Goal: Task Accomplishment & Management: Manage account settings

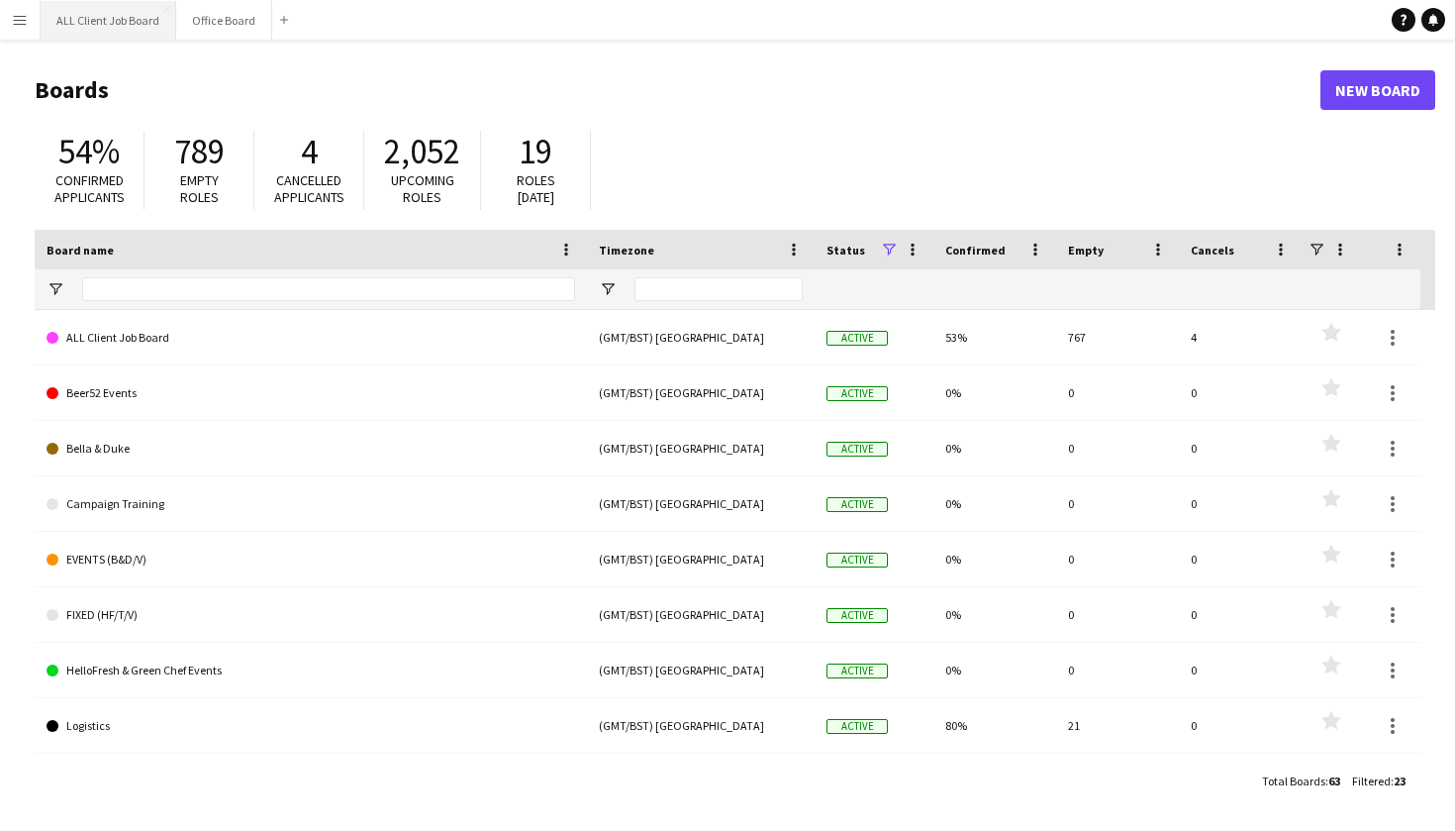
click at [80, 20] on button "ALL Client Job Board Close" at bounding box center [109, 20] width 136 height 39
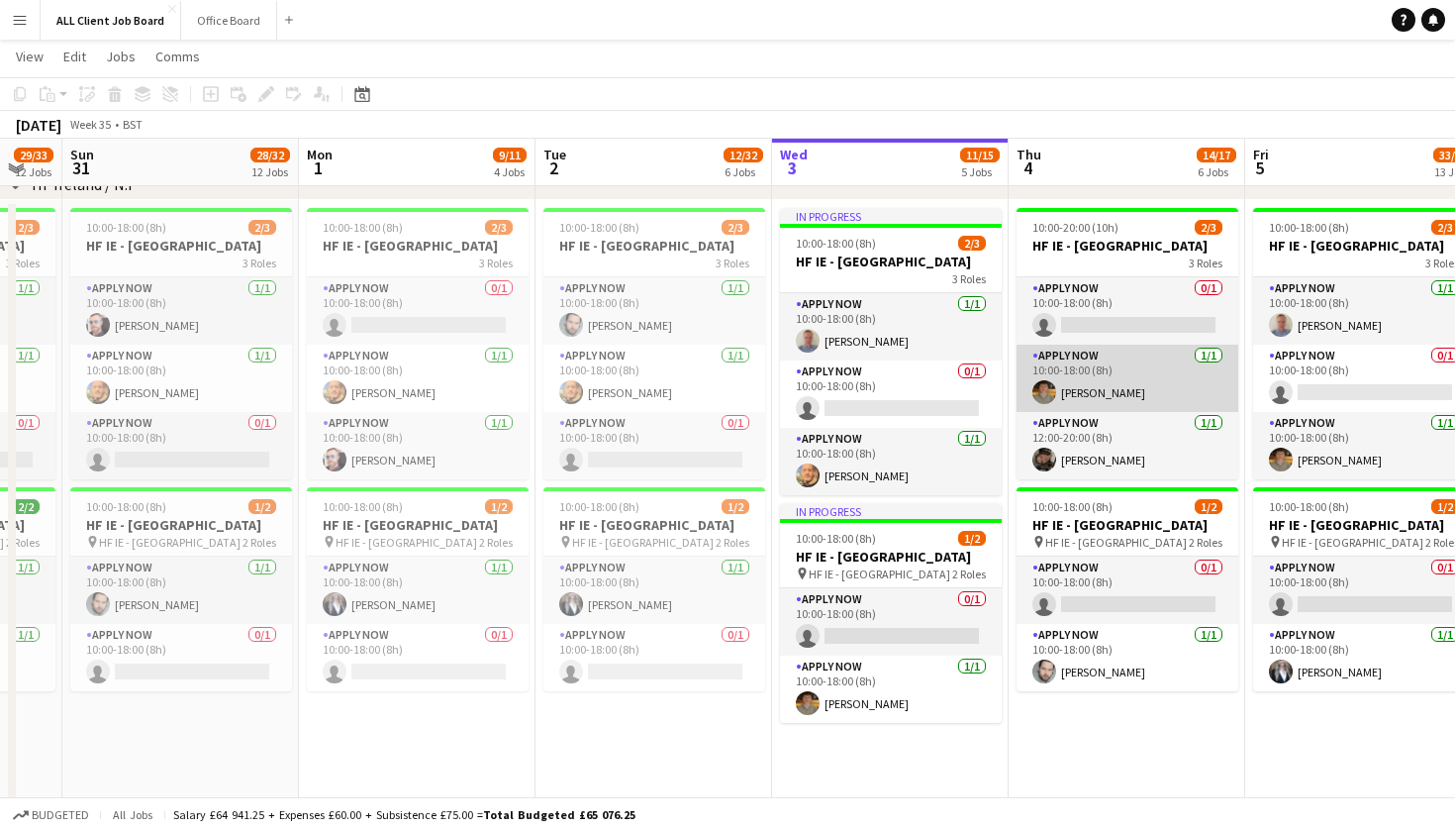
scroll to position [0, 934]
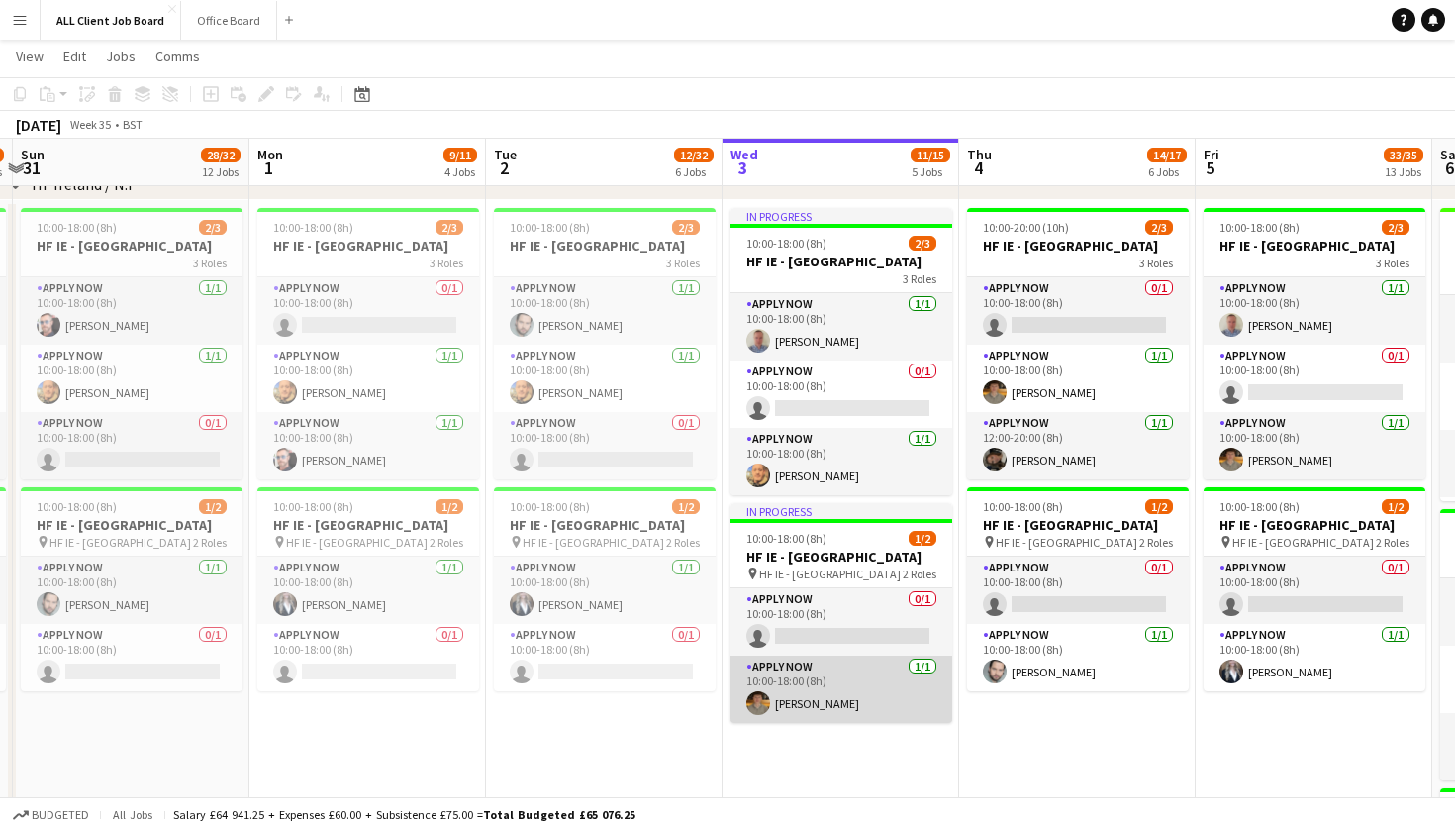
click at [842, 717] on app-card-role "APPLY NOW [DATE] 10:00-18:00 (8h) [PERSON_NAME]" at bounding box center [842, 688] width 222 height 67
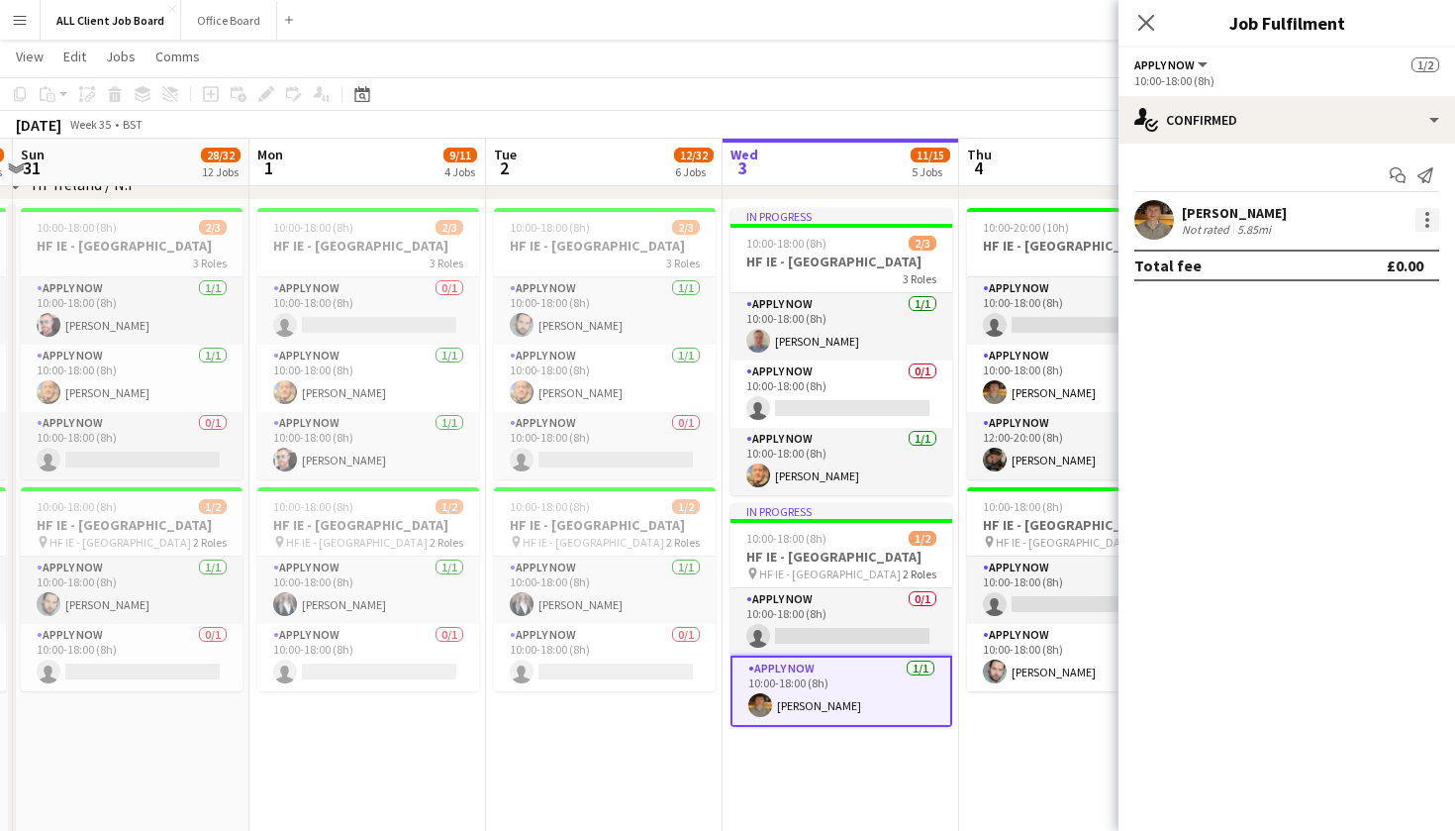
click at [1429, 223] on div at bounding box center [1428, 220] width 24 height 24
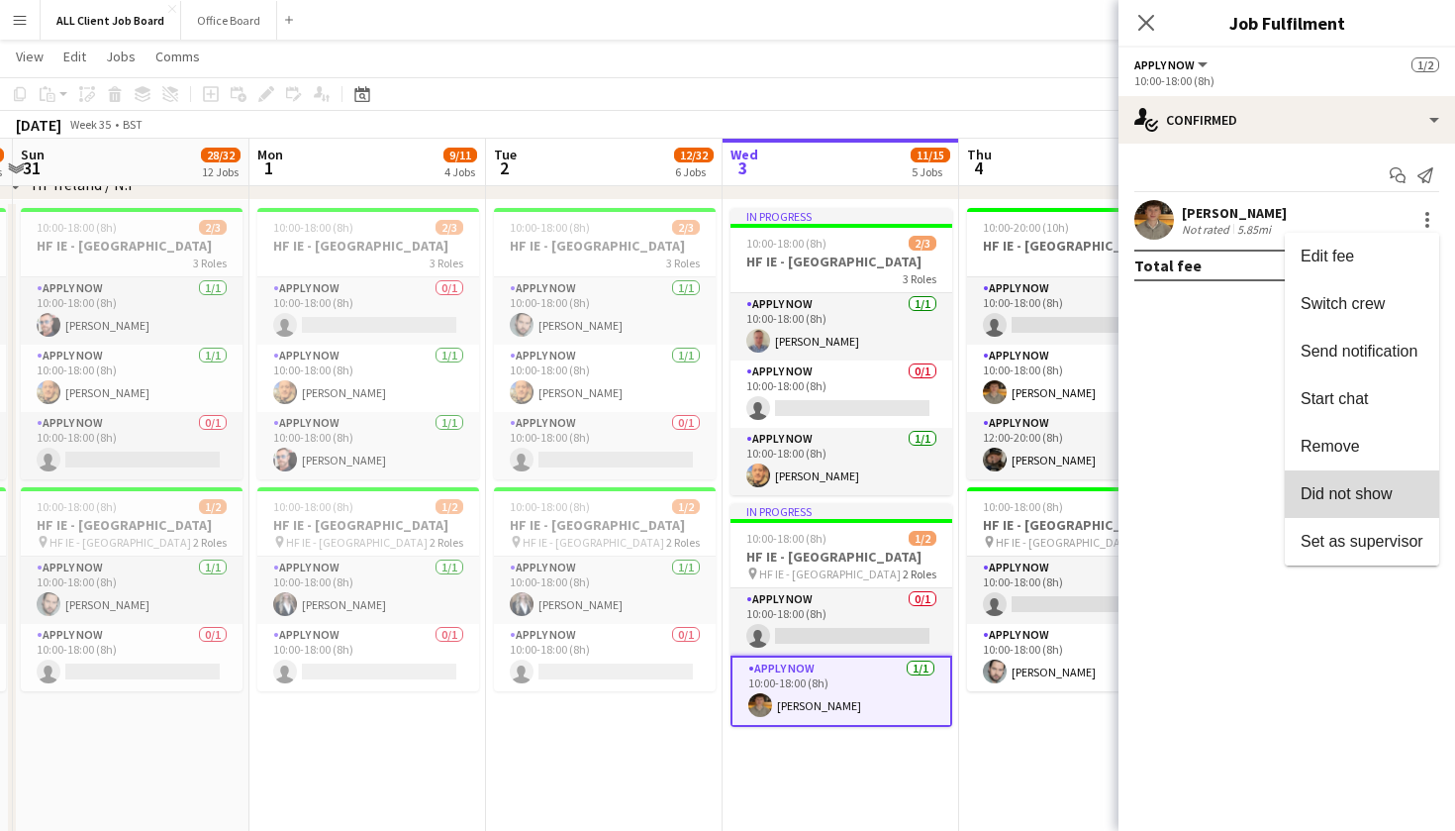
click at [1392, 498] on span "Did not show" at bounding box center [1347, 493] width 92 height 17
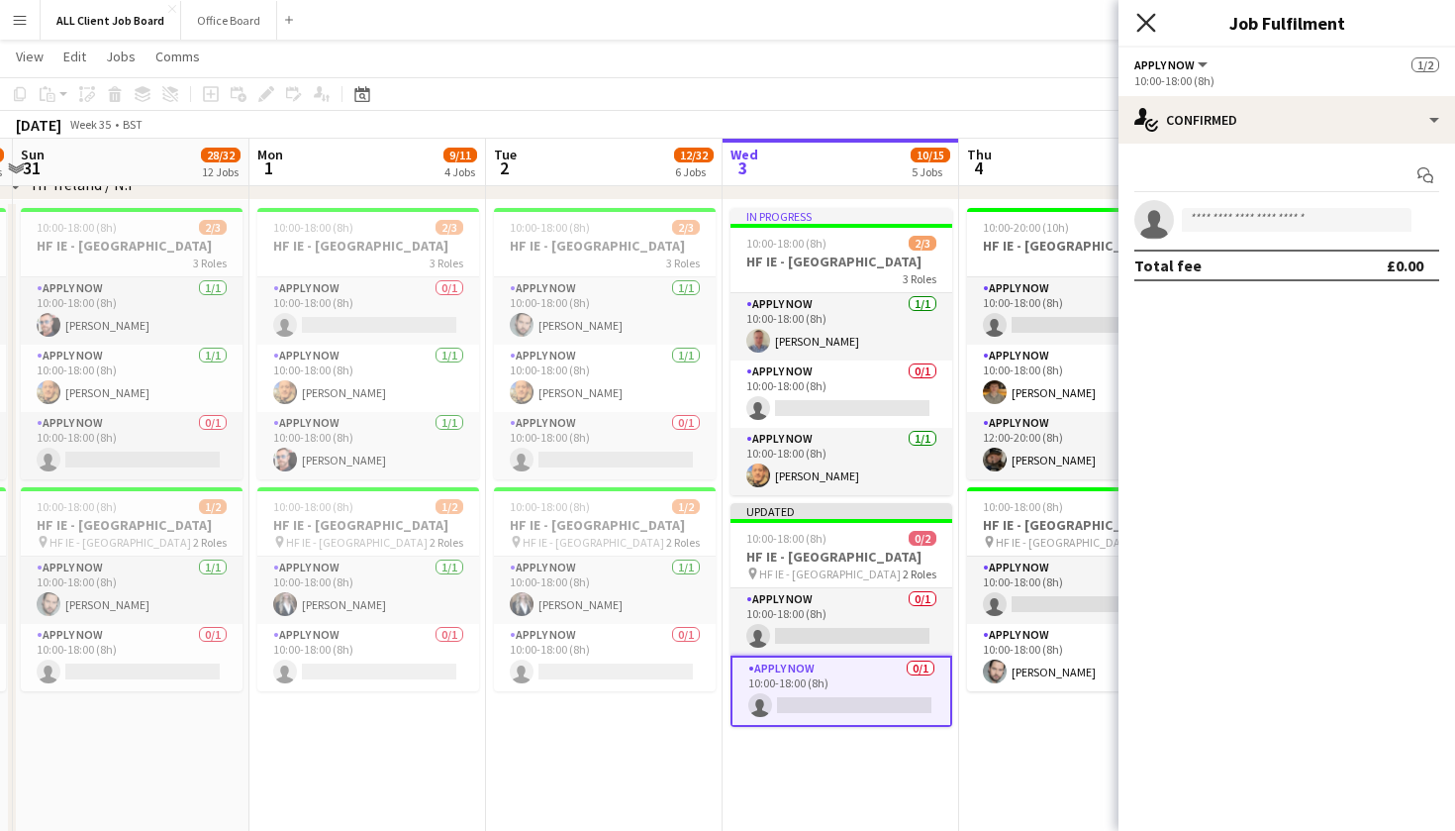
click at [1141, 32] on icon "Close pop-in" at bounding box center [1146, 22] width 19 height 19
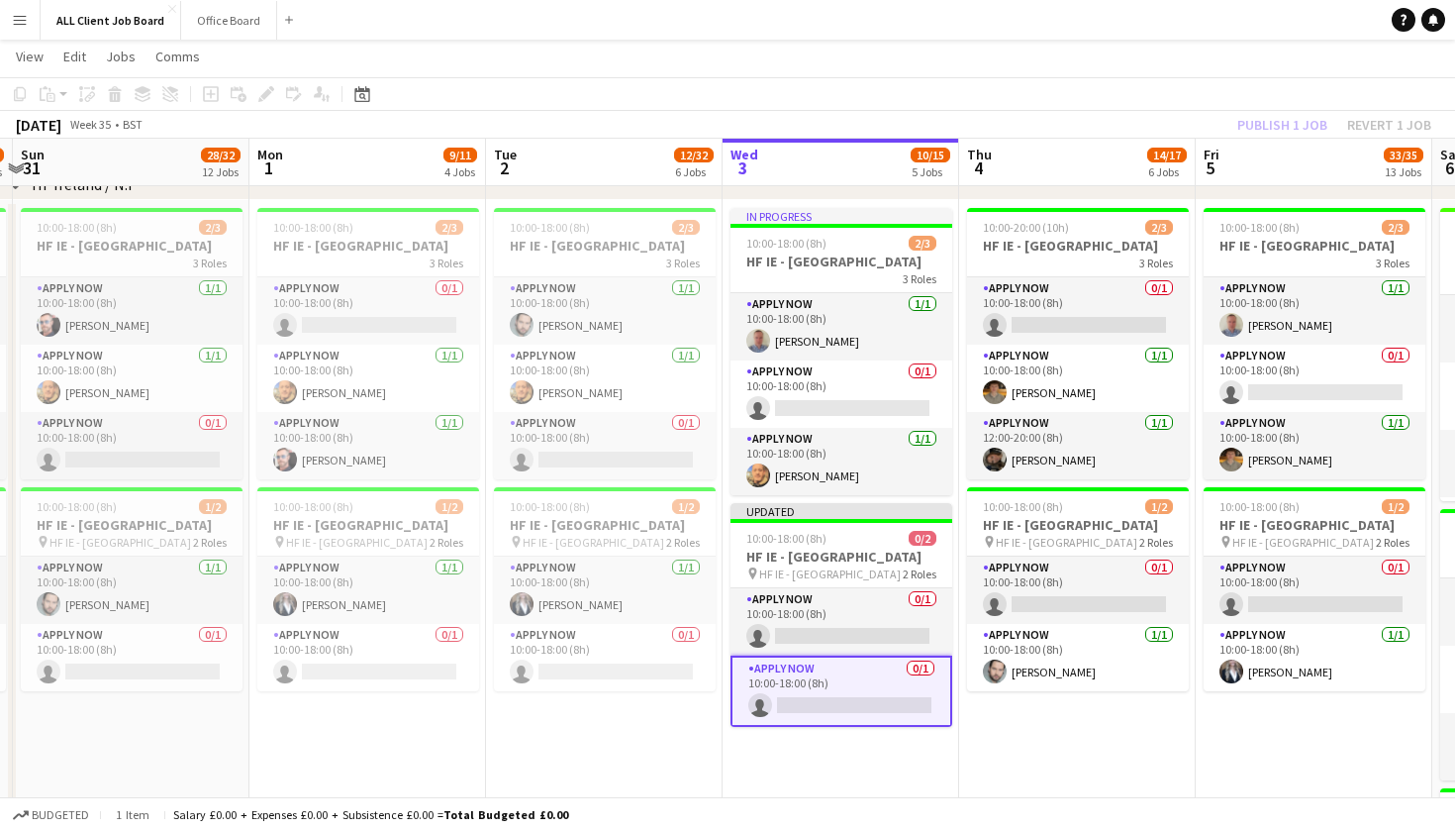
click at [1158, 64] on app-page-menu "View Day view expanded Day view collapsed Month view Date picker Jump to [DATE]…" at bounding box center [727, 59] width 1455 height 38
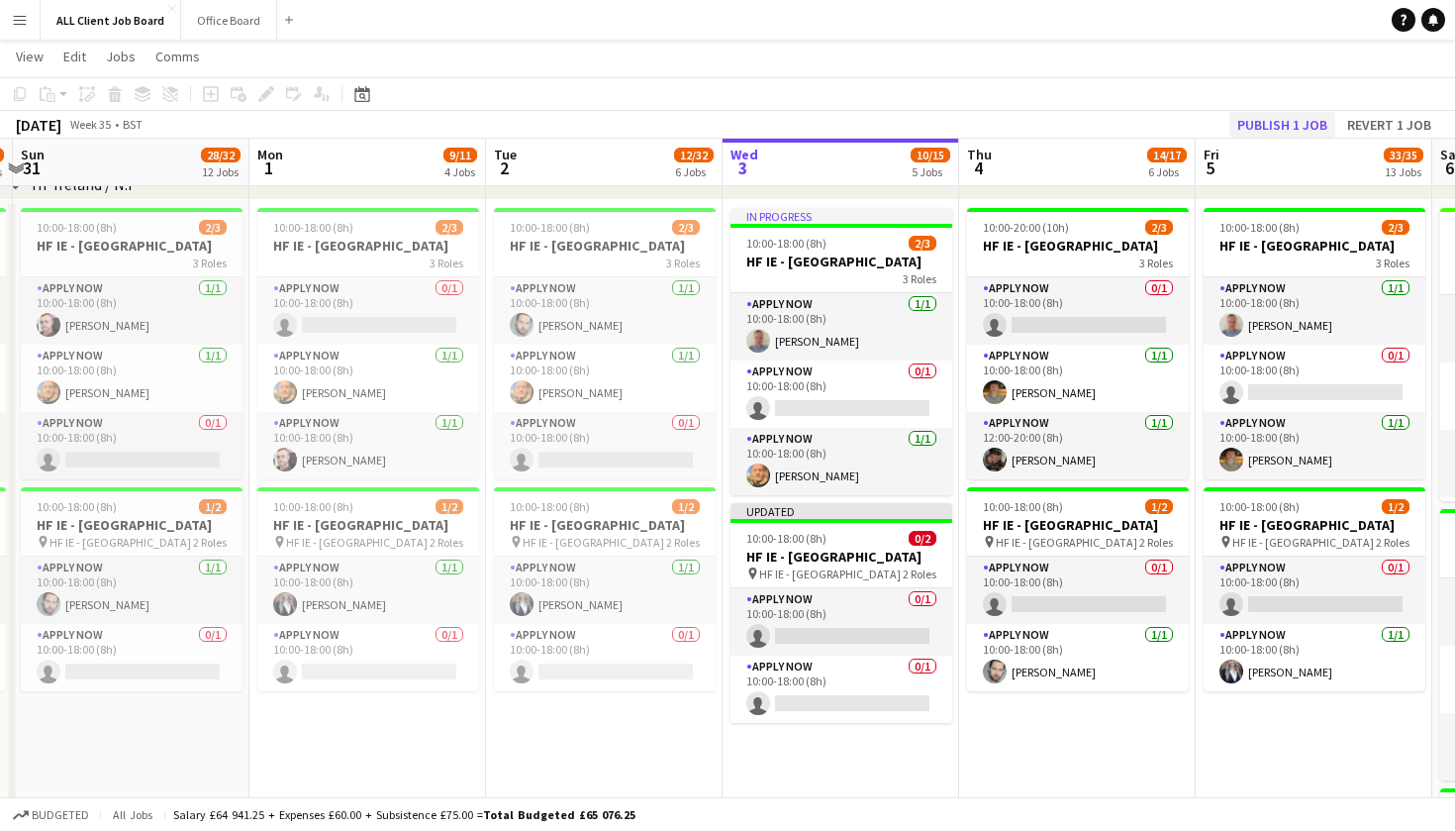
scroll to position [5778, 0]
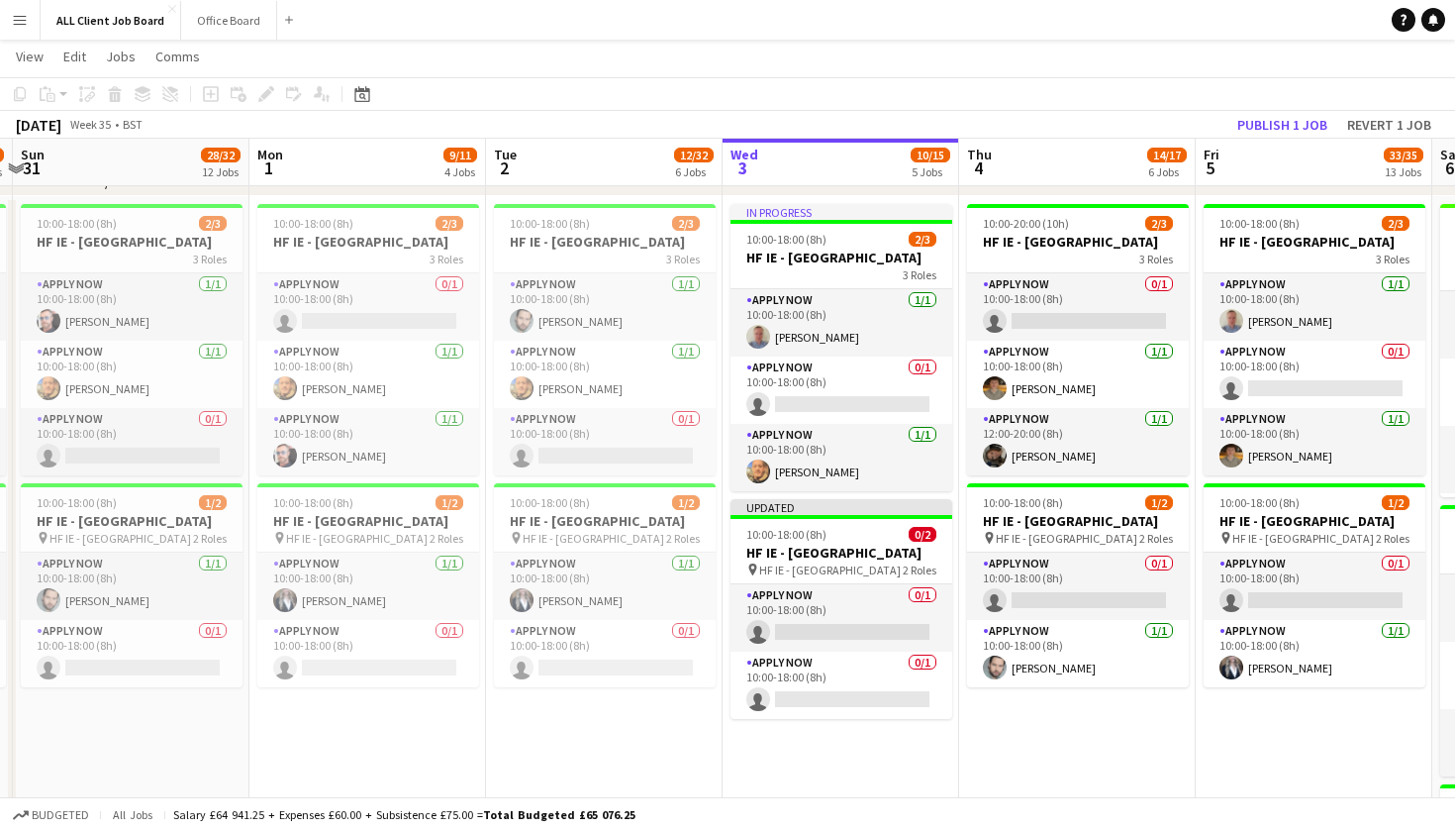
click at [974, 89] on app-toolbar "Copy Paste Paste Command V Paste with crew Command Shift V Paste linked Job [GE…" at bounding box center [727, 94] width 1455 height 34
click at [1357, 124] on button "Revert 1 job" at bounding box center [1390, 125] width 100 height 26
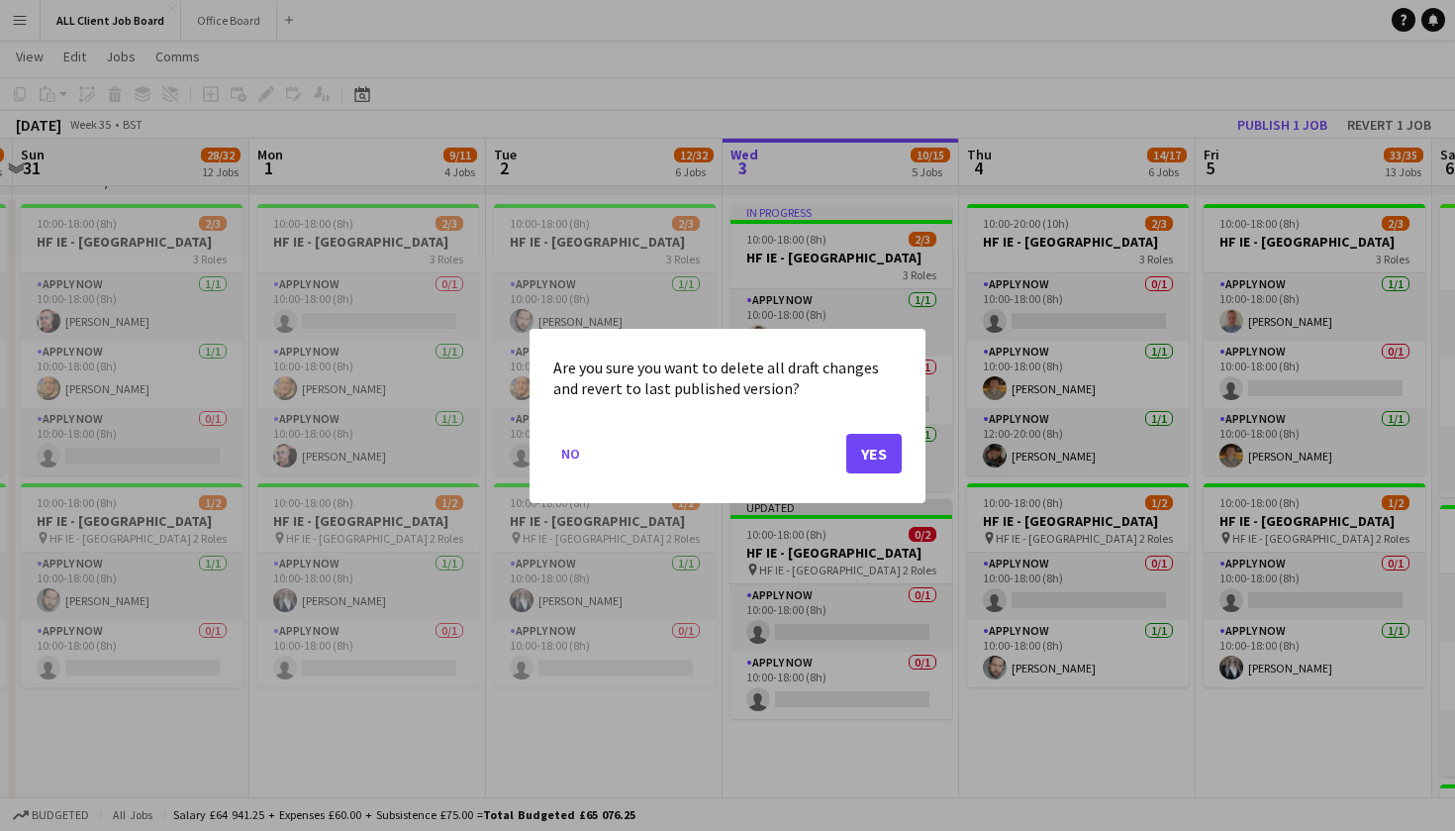
click at [874, 462] on button "Yes" at bounding box center [874, 453] width 55 height 40
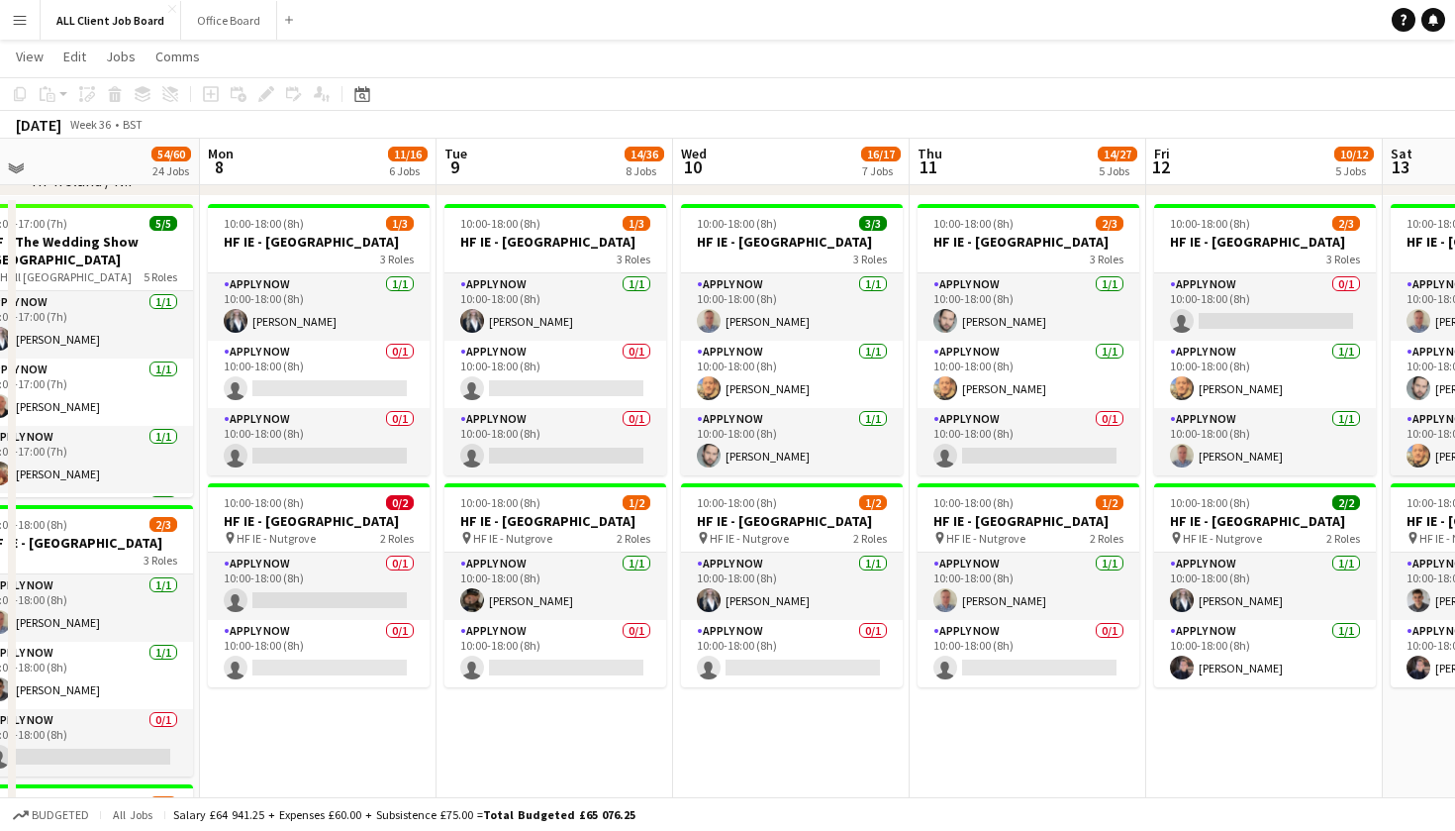
scroll to position [5777, 0]
click at [239, 14] on button "Office Board Close" at bounding box center [229, 20] width 96 height 39
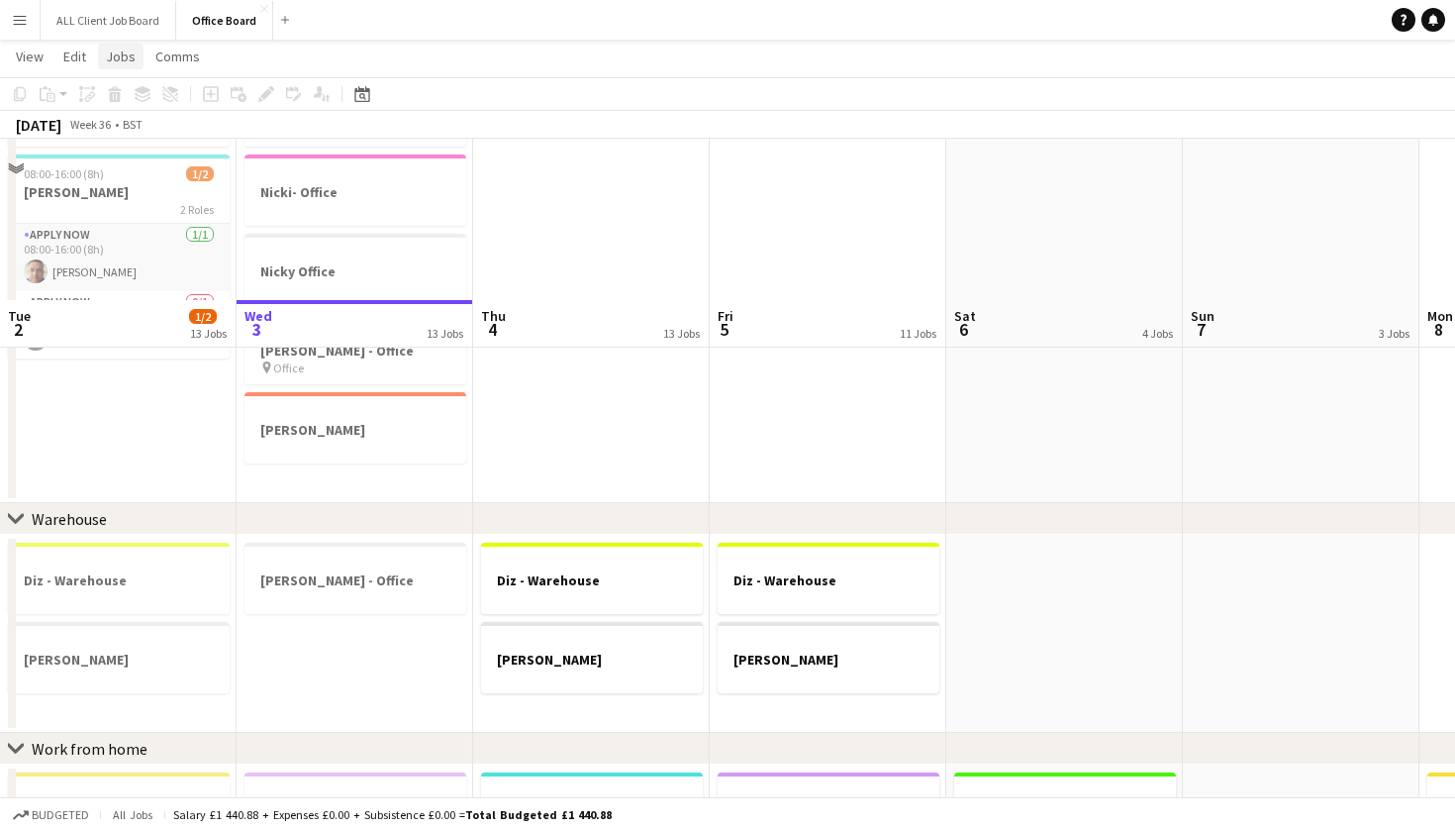
scroll to position [448, 0]
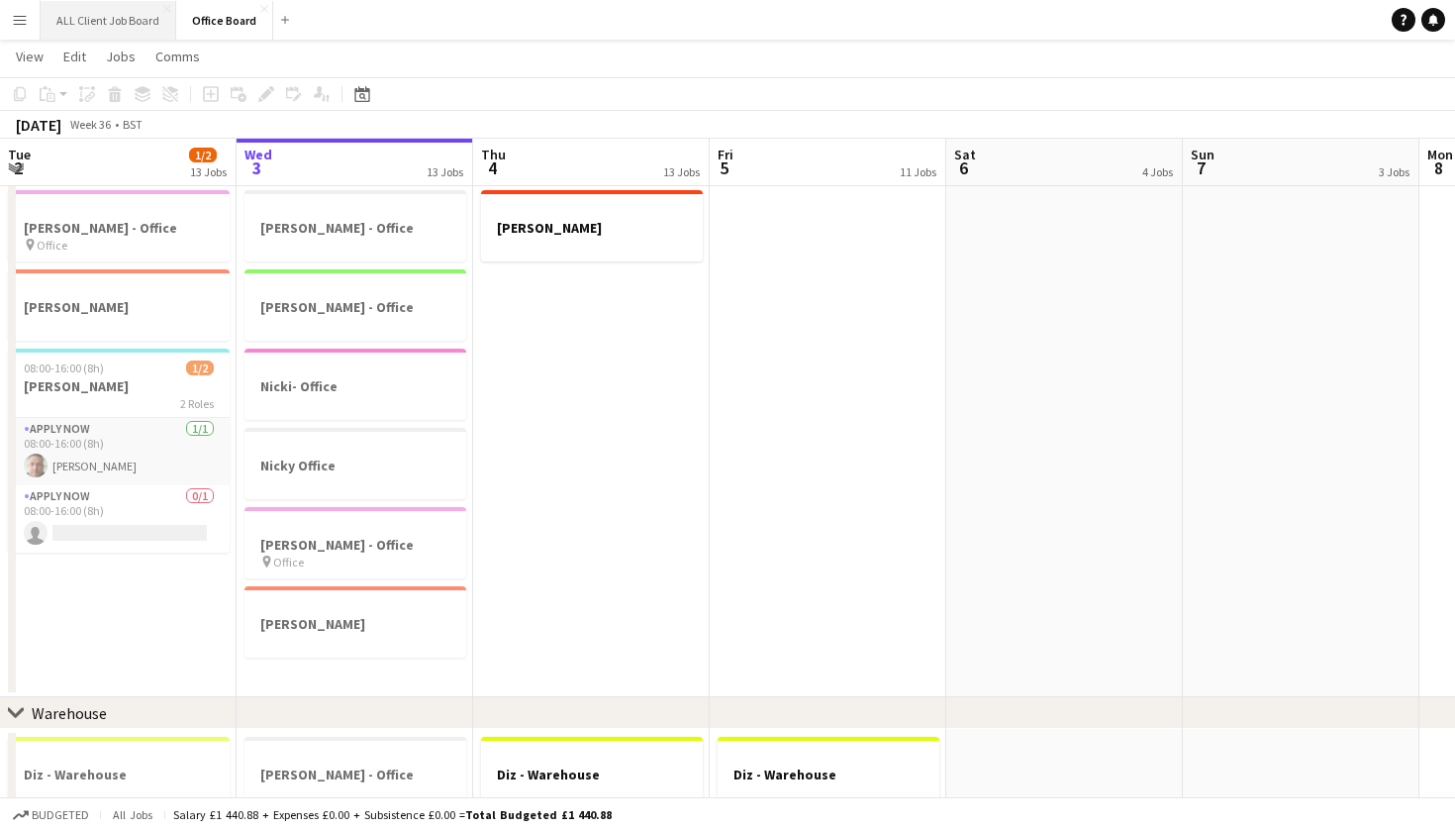
click at [105, 24] on button "ALL Client Job Board Close" at bounding box center [109, 20] width 136 height 39
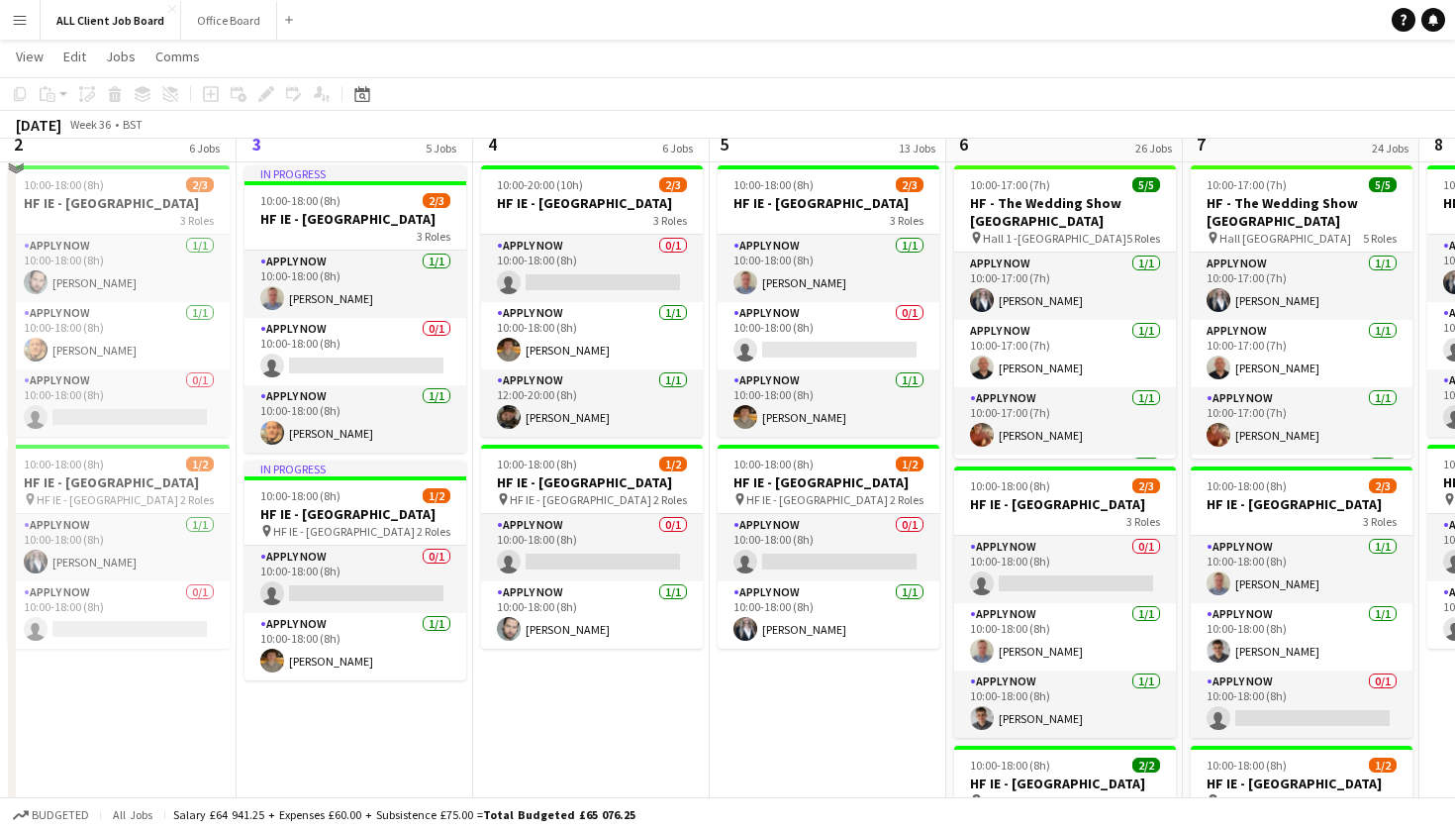
scroll to position [5162, 0]
